Goal: Navigation & Orientation: Find specific page/section

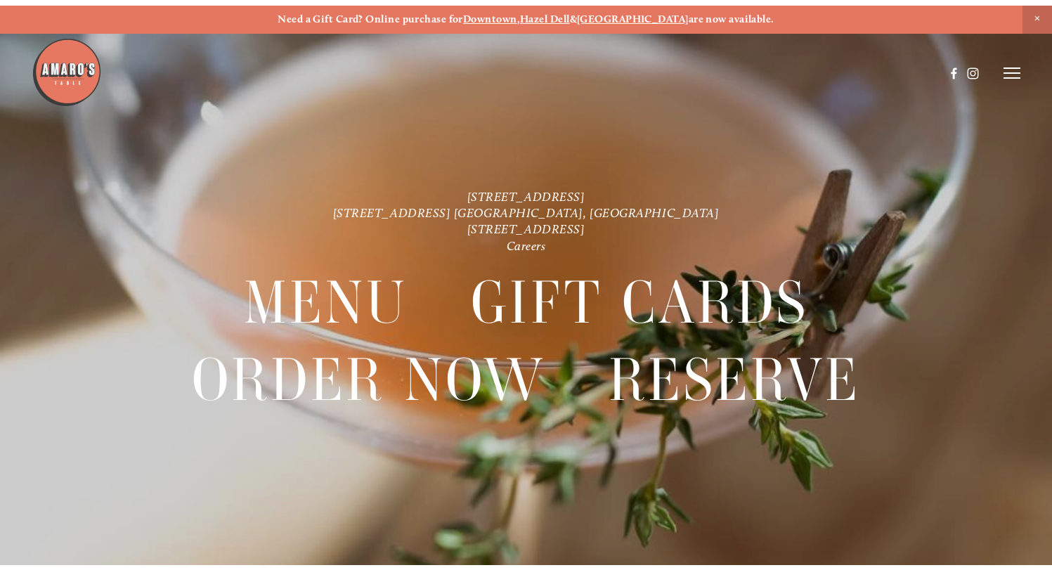
scroll to position [30, 0]
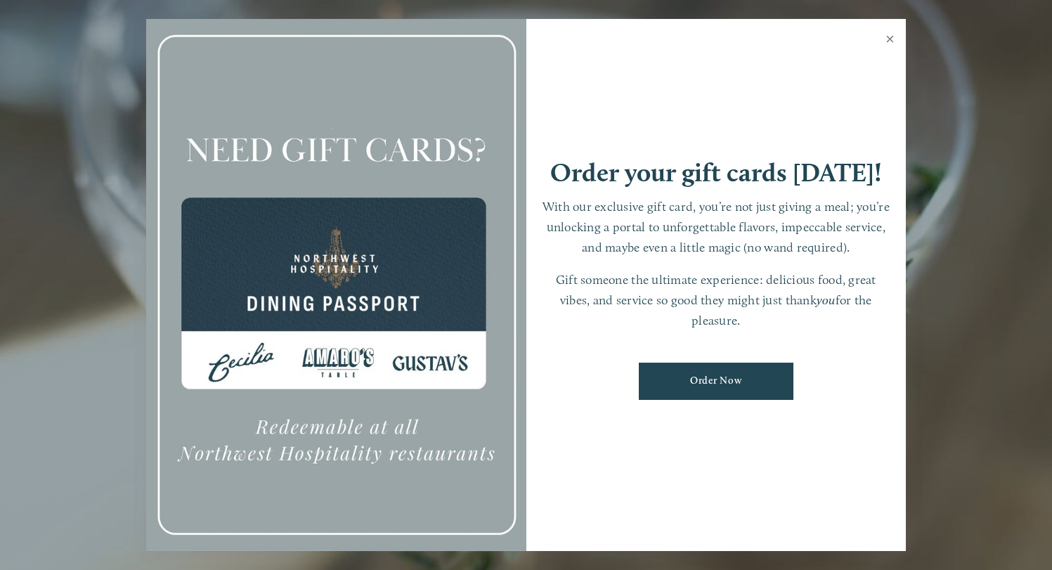
click at [895, 40] on link "Close" at bounding box center [889, 40] width 27 height 39
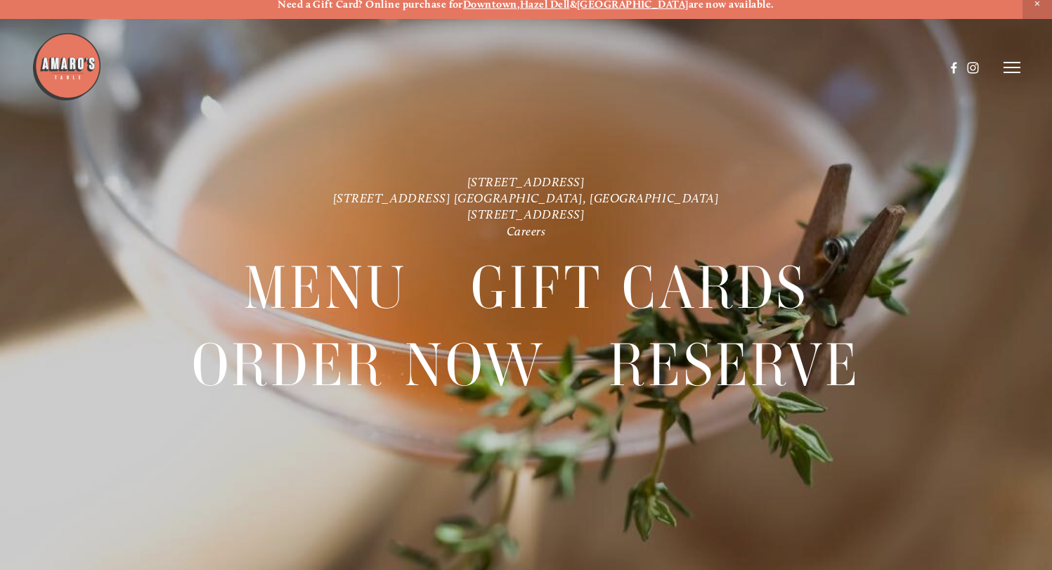
scroll to position [0, 0]
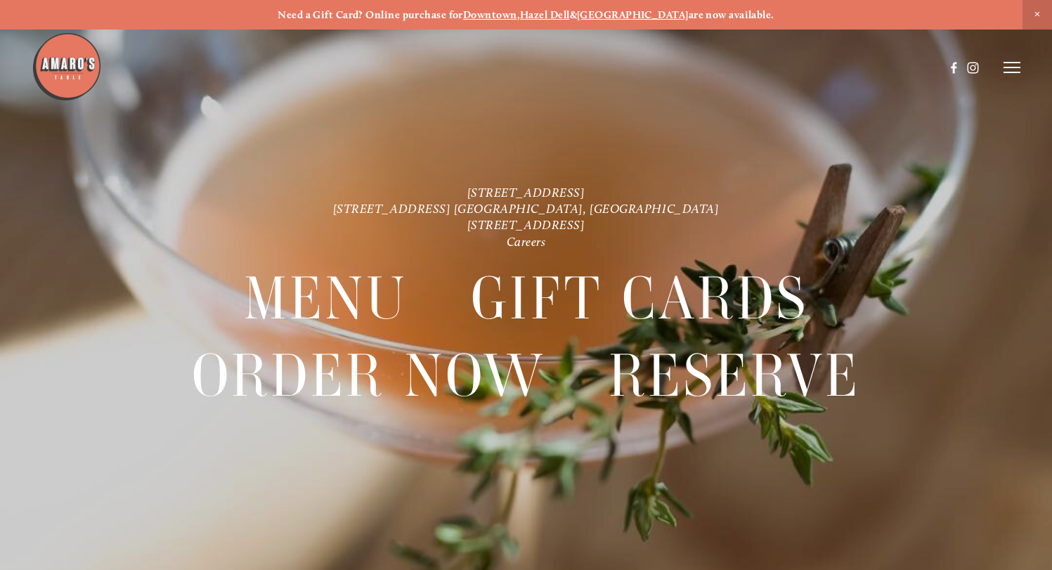
click at [1015, 72] on icon at bounding box center [1012, 67] width 17 height 13
click at [762, 67] on span "Menu" at bounding box center [760, 67] width 26 height 12
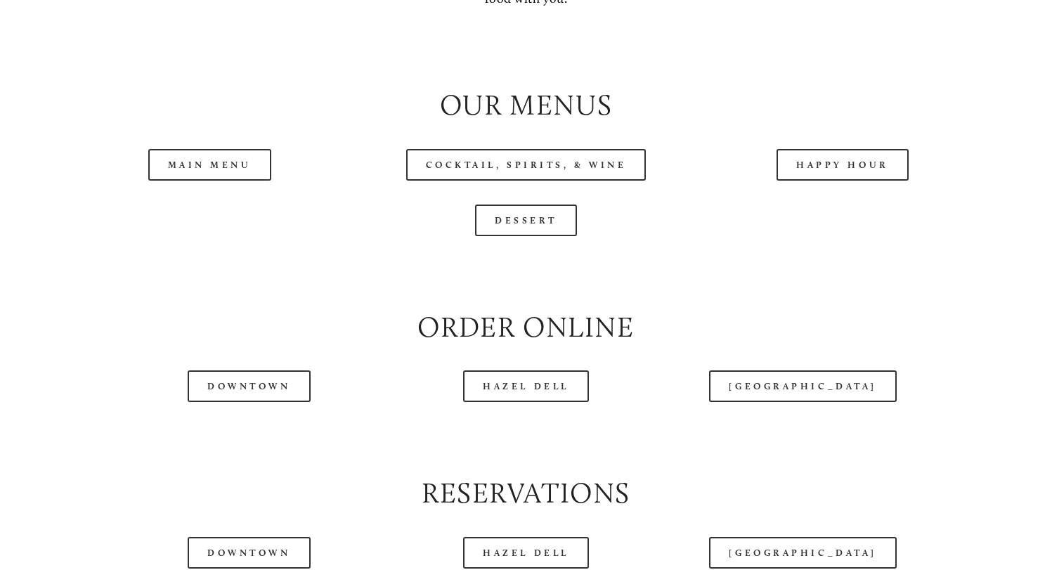
scroll to position [1400, 0]
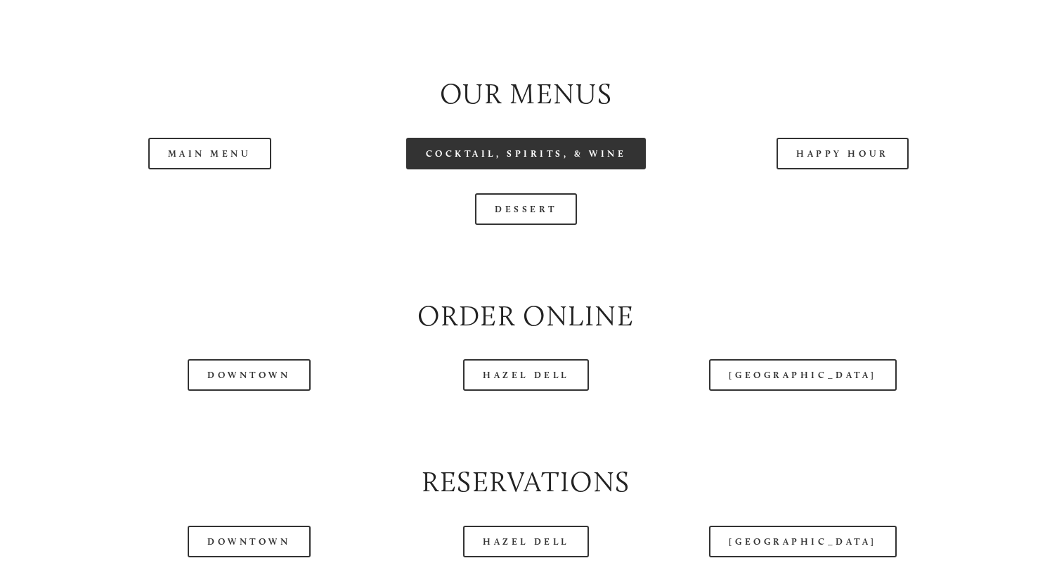
click at [541, 169] on link "Cocktail, Spirits, & Wine" at bounding box center [526, 154] width 240 height 32
